Goal: Information Seeking & Learning: Learn about a topic

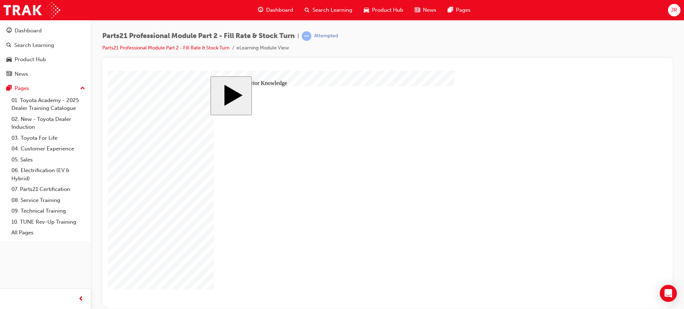
drag, startPoint x: 234, startPoint y: 161, endPoint x: 525, endPoint y: 170, distance: 291.8
drag, startPoint x: 242, startPoint y: 205, endPoint x: 526, endPoint y: 214, distance: 283.6
drag, startPoint x: 237, startPoint y: 240, endPoint x: 537, endPoint y: 246, distance: 299.9
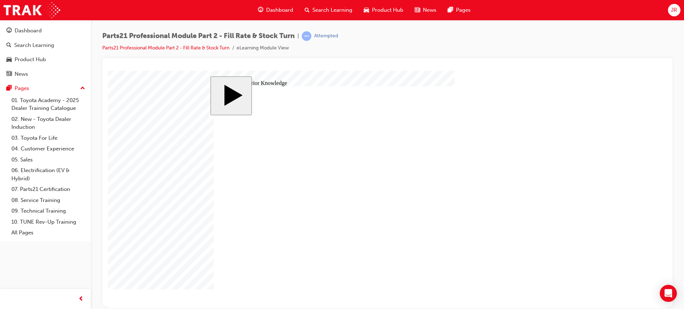
radio input "true"
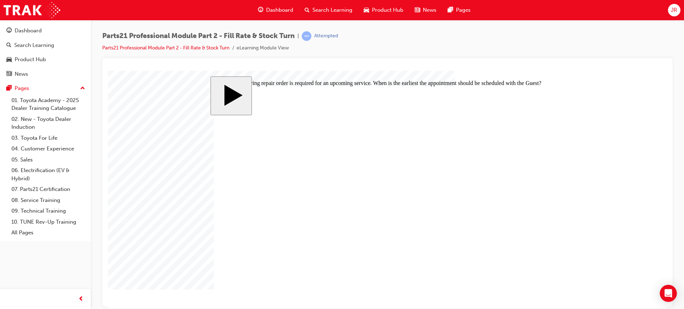
radio input "false"
radio input "true"
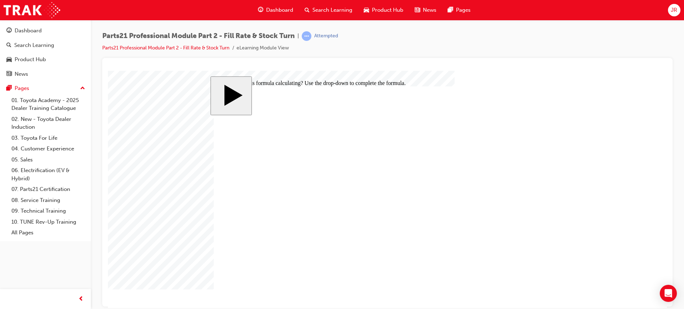
radio input "true"
drag, startPoint x: 268, startPoint y: 217, endPoint x: 243, endPoint y: 213, distance: 25.7
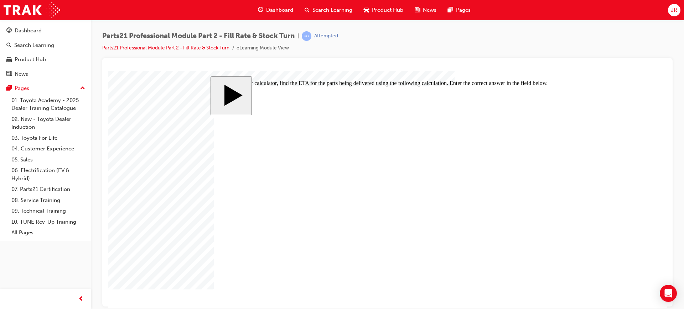
type input "6"
type input "60"
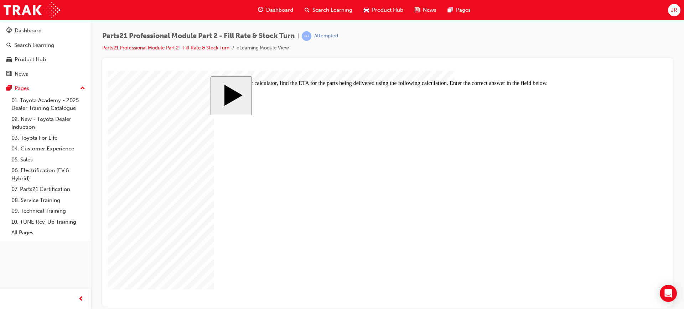
type input "60"
drag, startPoint x: 411, startPoint y: 222, endPoint x: 404, endPoint y: 220, distance: 7.2
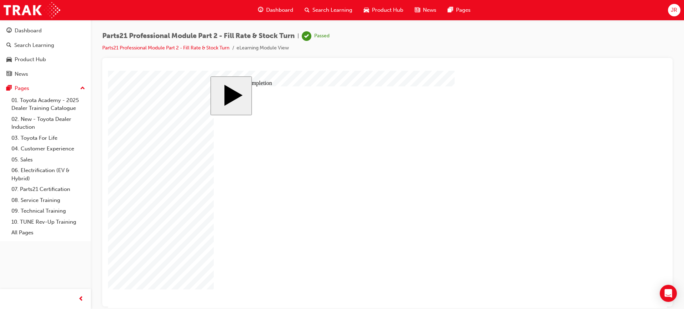
click at [54, 190] on link "07. Parts21 Certification" at bounding box center [48, 189] width 79 height 11
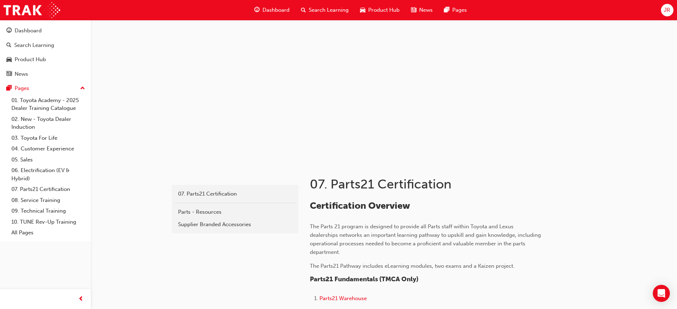
click at [267, 9] on span "Dashboard" at bounding box center [275, 10] width 27 height 8
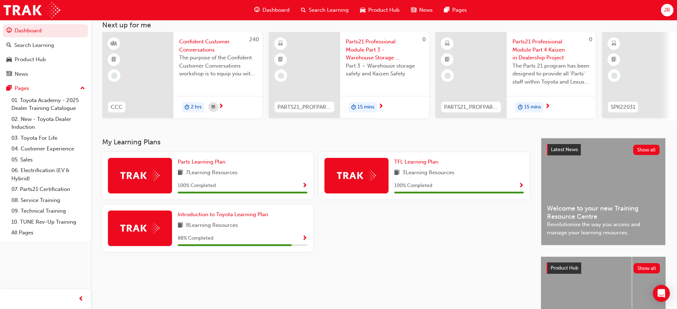
scroll to position [89, 0]
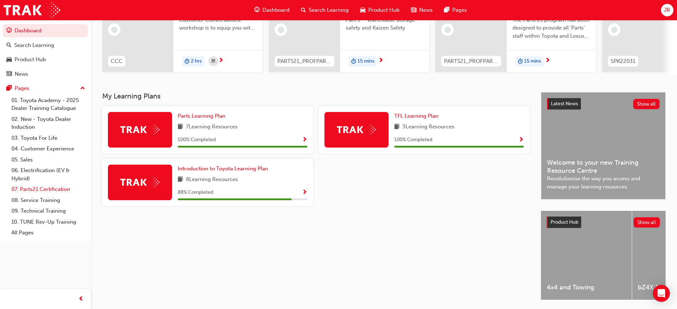
click at [53, 188] on link "07. Parts21 Certification" at bounding box center [48, 189] width 79 height 11
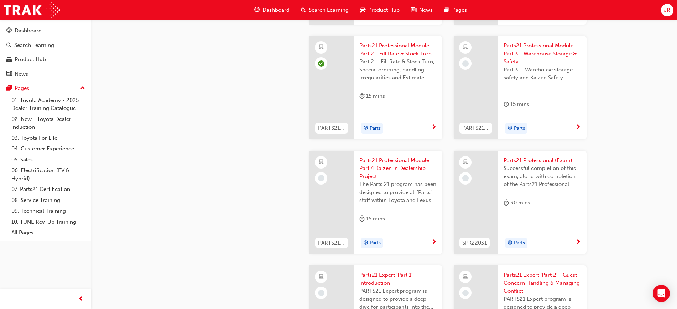
scroll to position [1157, 0]
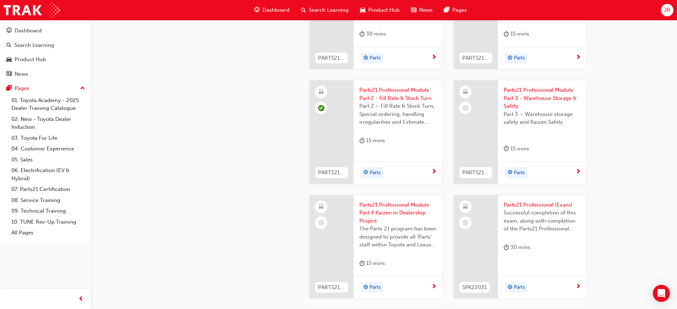
click at [571, 167] on div "Parts" at bounding box center [542, 173] width 89 height 22
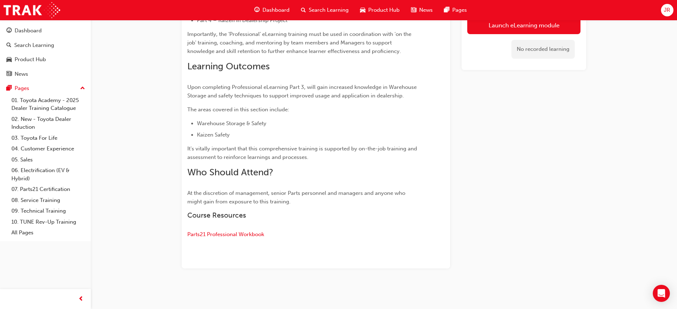
scroll to position [269, 0]
click at [511, 28] on link "Launch eLearning module" at bounding box center [523, 25] width 113 height 18
